Goal: Check status: Check status

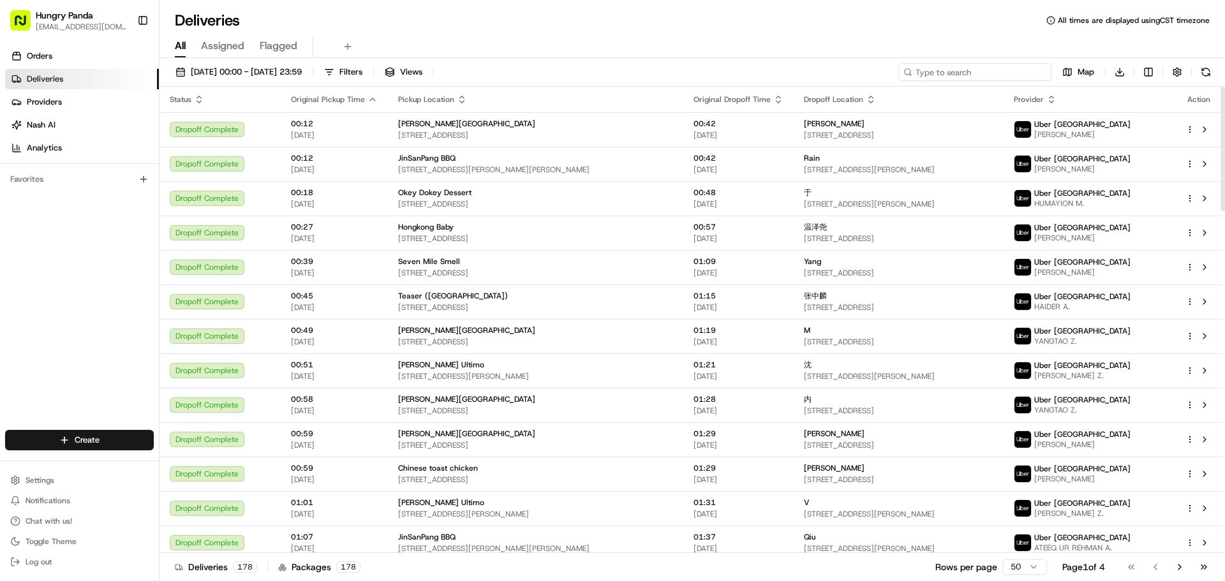
click at [991, 80] on input at bounding box center [974, 72] width 153 height 18
paste input "5343621925850737701178"
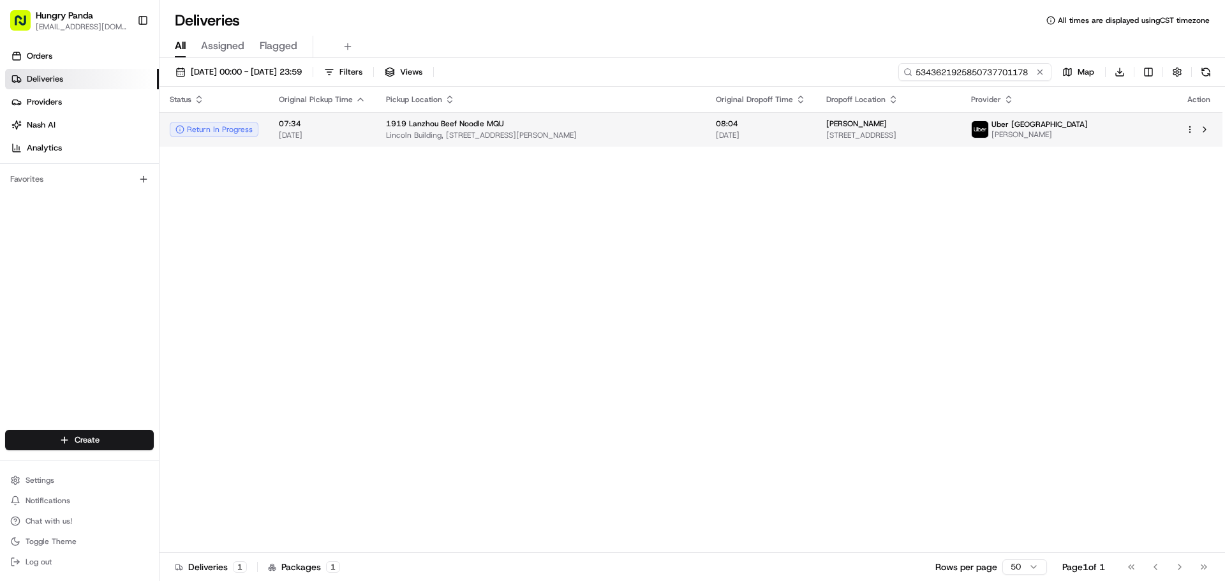
type input "5343621925850737701178"
click at [641, 128] on div "1919 Lanzhou Beef Noodle MQU" at bounding box center [540, 124] width 309 height 10
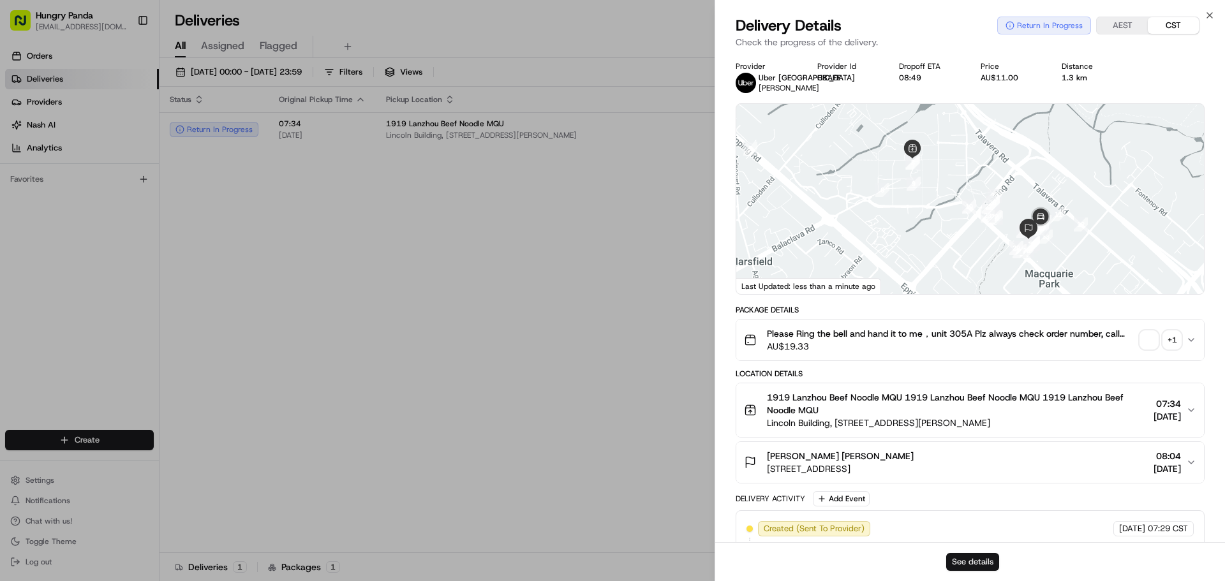
click at [965, 561] on button "See details" at bounding box center [972, 562] width 53 height 18
